Goal: Task Accomplishment & Management: Manage account settings

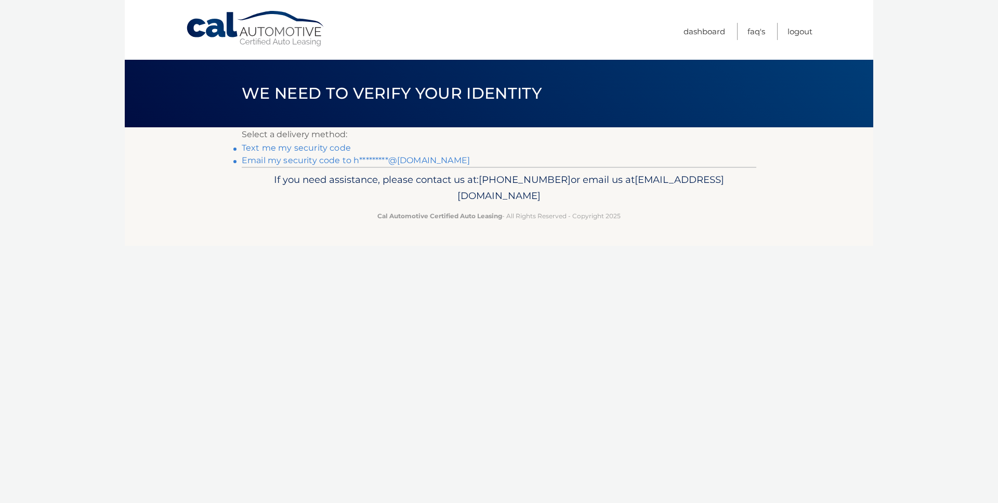
click at [324, 148] on link "Text me my security code" at bounding box center [296, 148] width 109 height 10
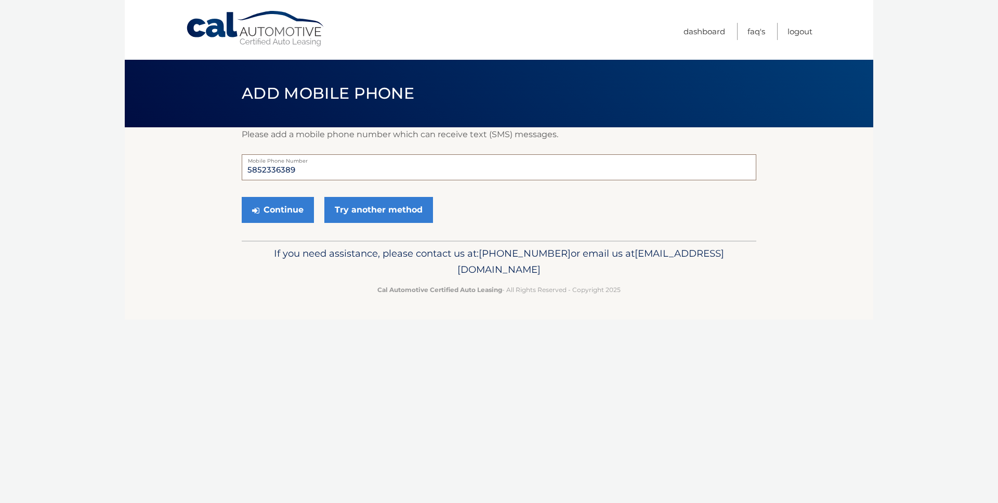
click at [322, 165] on input "5852336389" at bounding box center [499, 167] width 515 height 26
drag, startPoint x: 320, startPoint y: 167, endPoint x: 235, endPoint y: 169, distance: 85.3
click at [235, 169] on section "Please add a mobile phone number which can receive text (SMS) messages. 5852336…" at bounding box center [499, 183] width 749 height 113
type input "5852332975"
click at [254, 204] on button "Continue" at bounding box center [278, 210] width 72 height 26
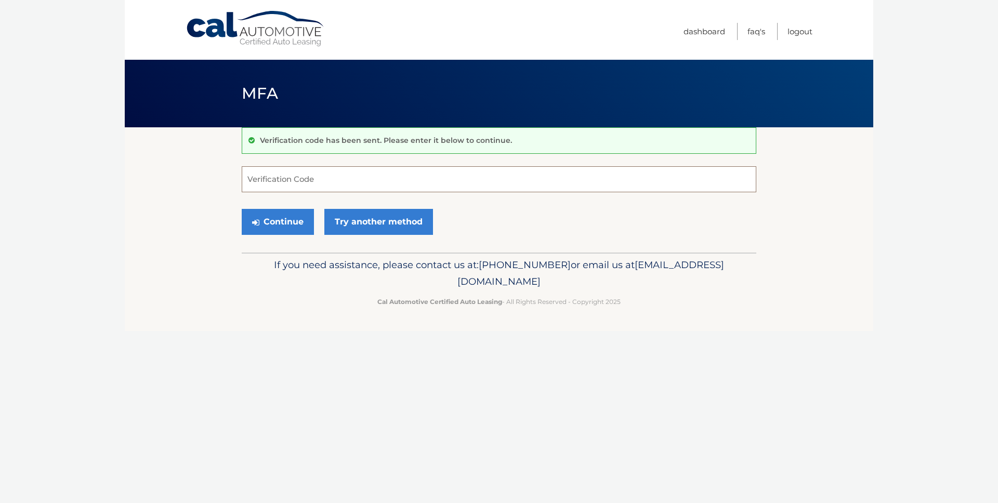
click at [303, 179] on input "Verification Code" at bounding box center [499, 179] width 515 height 26
type input "106011"
click at [285, 222] on button "Continue" at bounding box center [278, 222] width 72 height 26
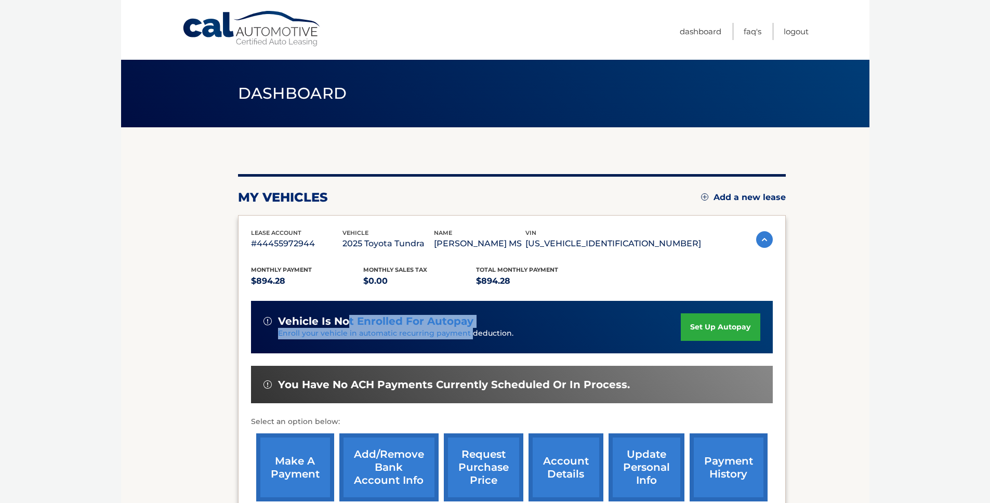
drag, startPoint x: 348, startPoint y: 324, endPoint x: 500, endPoint y: 332, distance: 152.5
click at [477, 333] on div "vehicle is not enrolled for autopay Enroll your vehicle in automatic recurring …" at bounding box center [473, 327] width 418 height 24
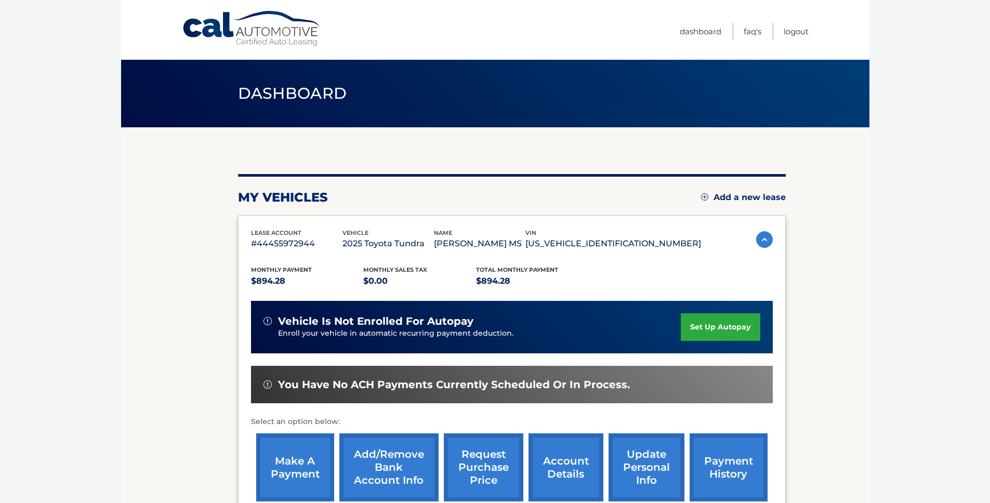
click at [551, 330] on p "Enroll your vehicle in automatic recurring payment deduction." at bounding box center [479, 333] width 403 height 11
